Goal: Check status: Check status

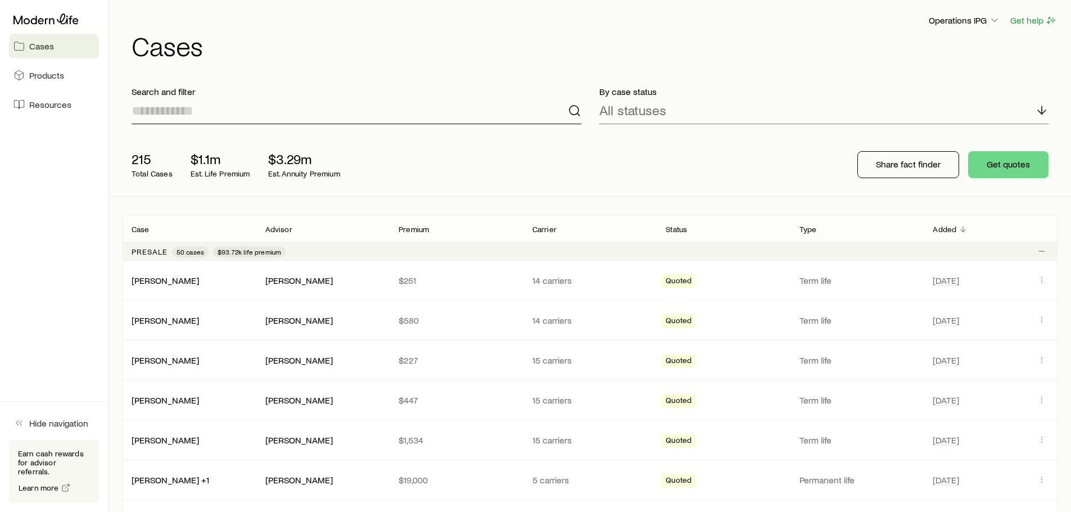
click at [324, 111] on input at bounding box center [357, 110] width 450 height 27
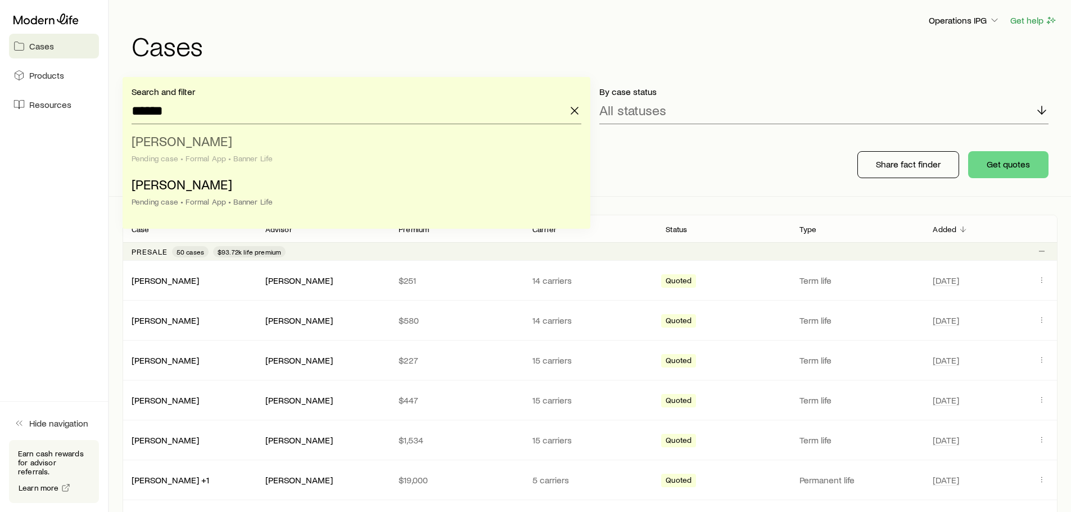
click at [220, 147] on span "[PERSON_NAME]" at bounding box center [182, 141] width 101 height 16
type input "**********"
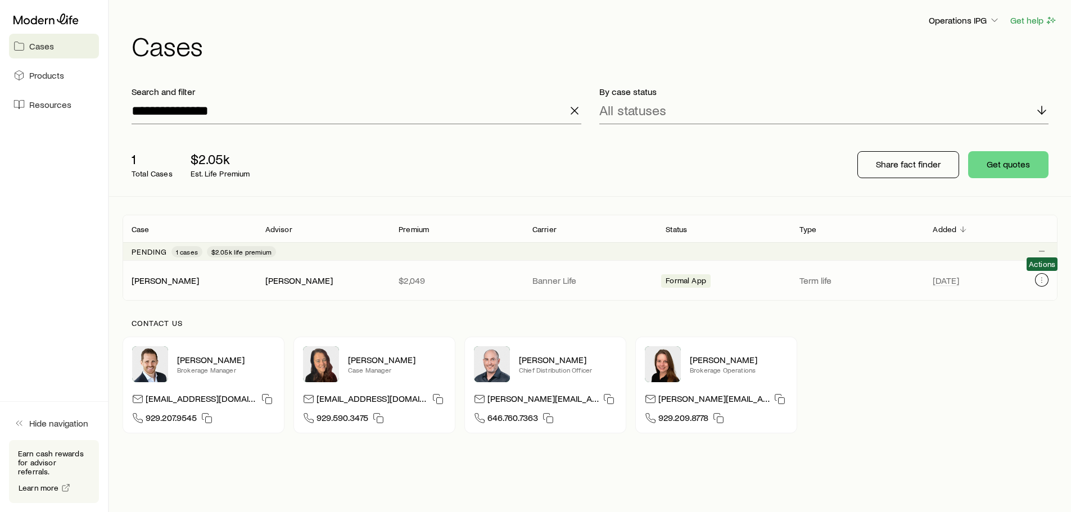
click at [1043, 274] on button "Client cases" at bounding box center [1041, 279] width 13 height 13
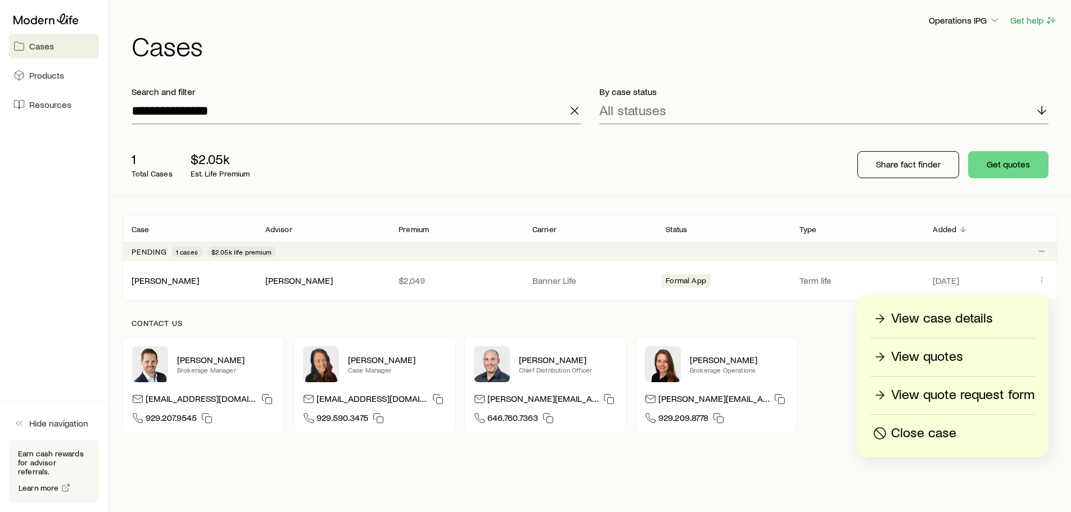
click at [955, 319] on p "View case details" at bounding box center [942, 319] width 102 height 18
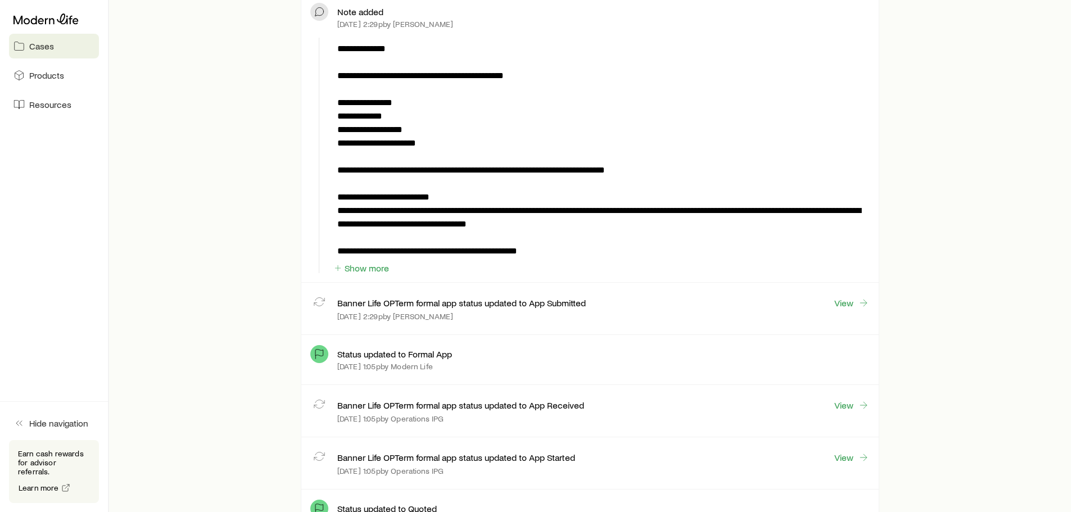
scroll to position [337, 0]
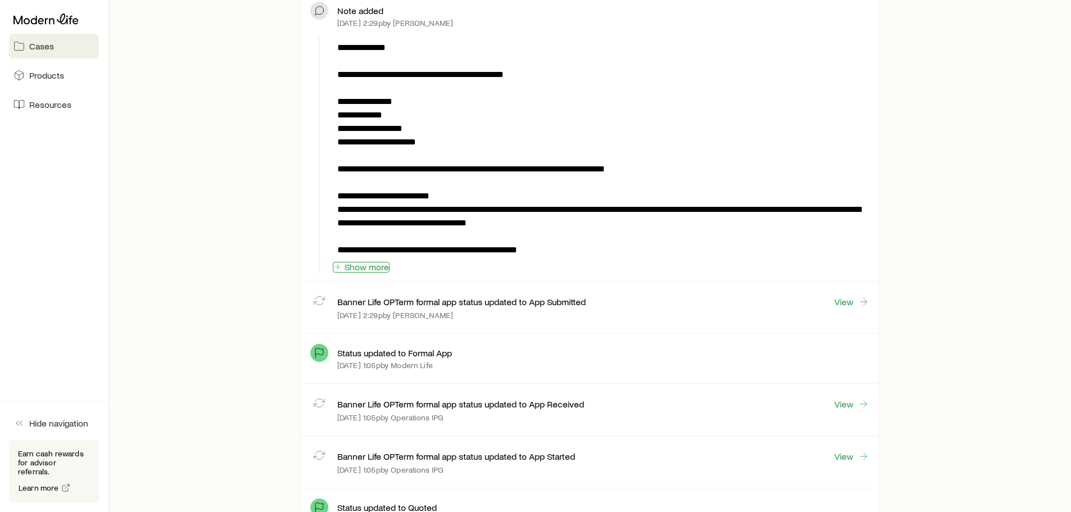
click at [373, 268] on button "Show more" at bounding box center [361, 267] width 57 height 11
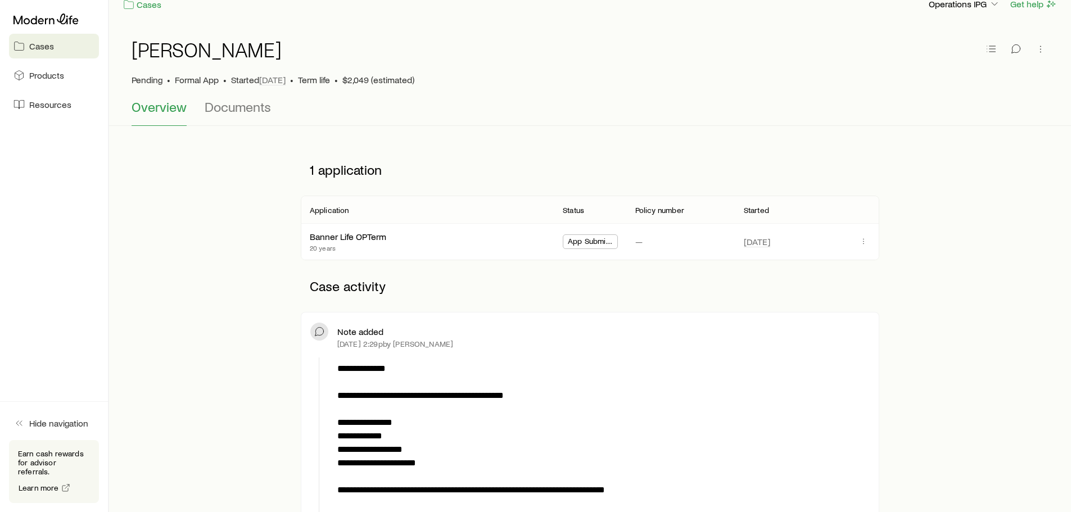
scroll to position [0, 0]
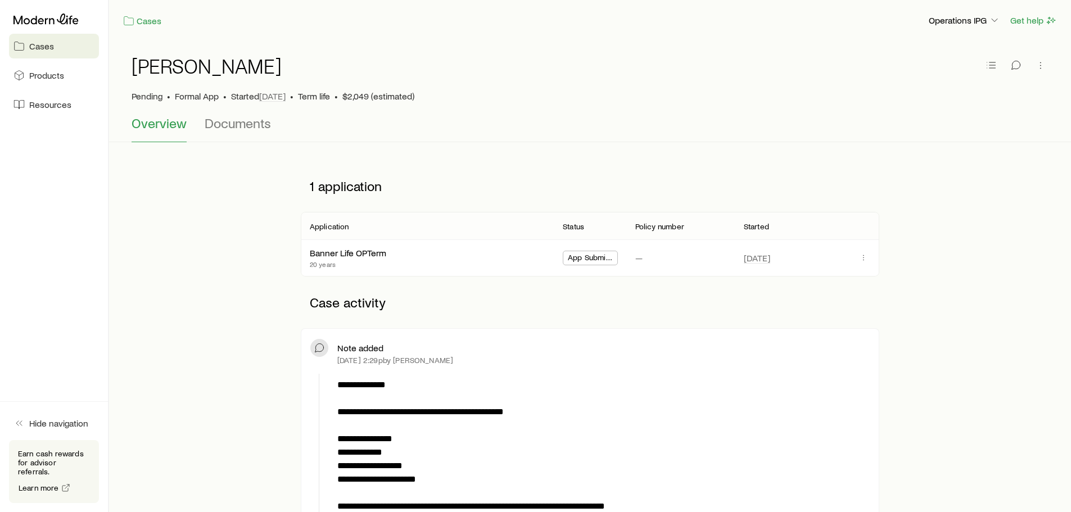
click at [619, 67] on div "[PERSON_NAME]" at bounding box center [590, 73] width 917 height 36
